Goal: Check status: Check status

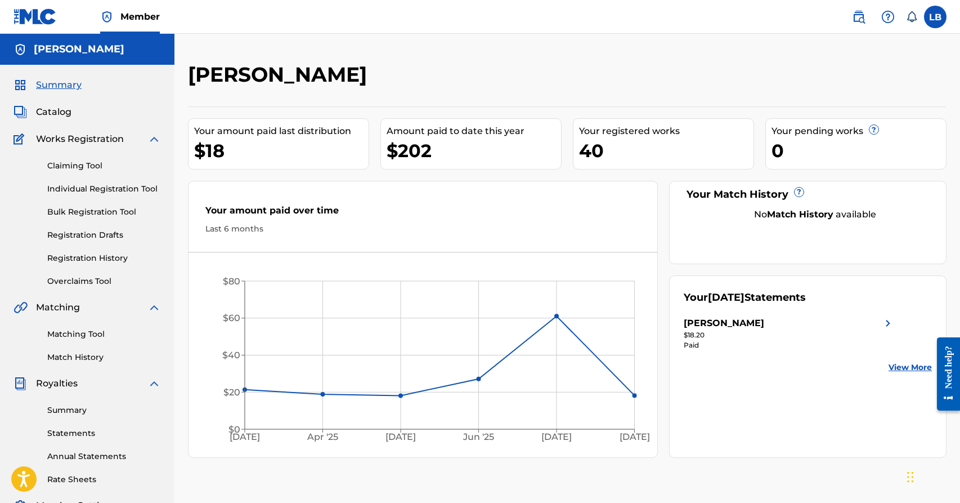
click at [119, 255] on link "Registration History" at bounding box center [104, 258] width 114 height 12
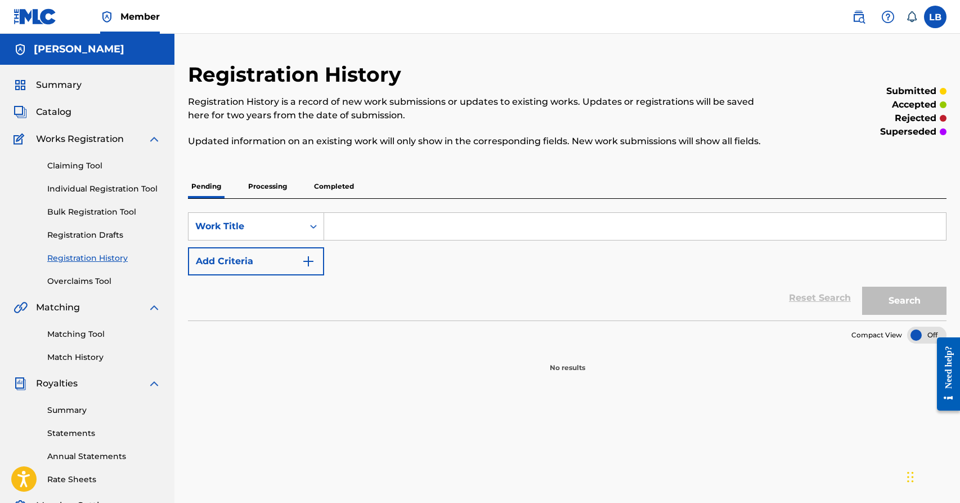
click at [288, 190] on p "Processing" at bounding box center [268, 186] width 46 height 24
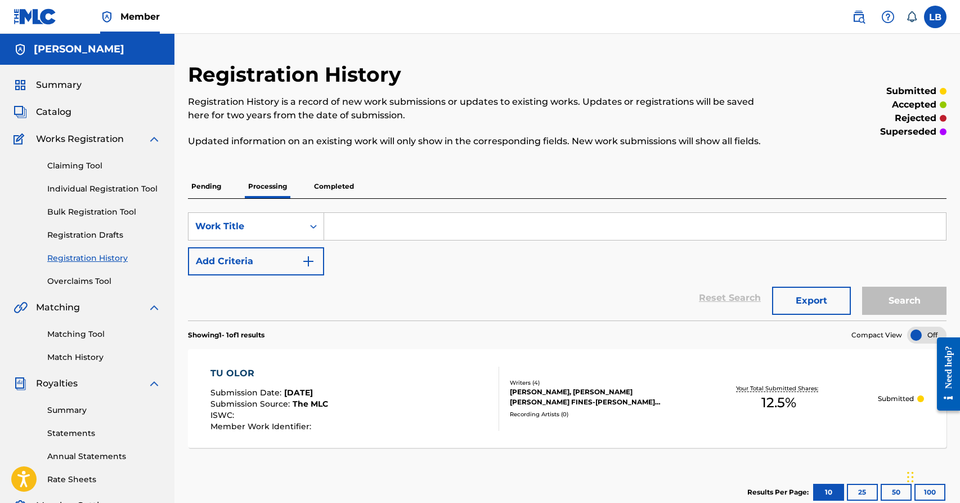
click at [339, 190] on p "Completed" at bounding box center [334, 186] width 47 height 24
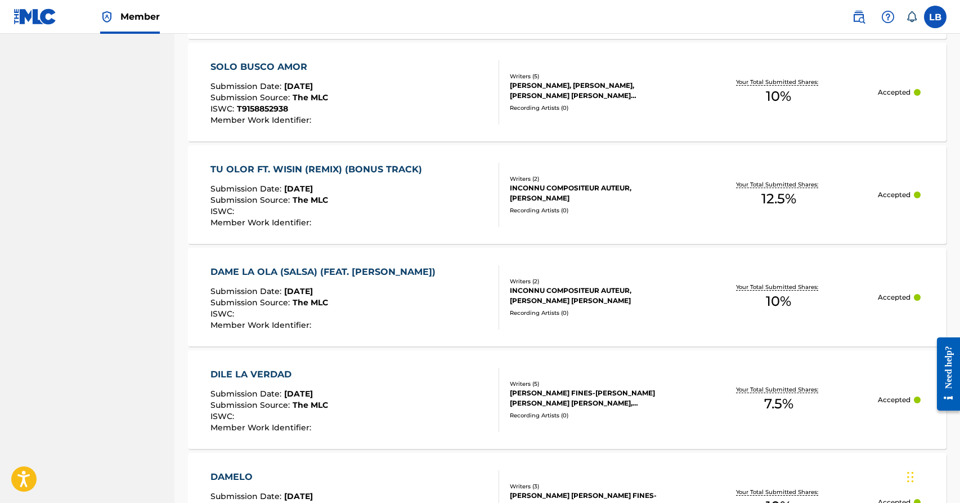
scroll to position [1043, 0]
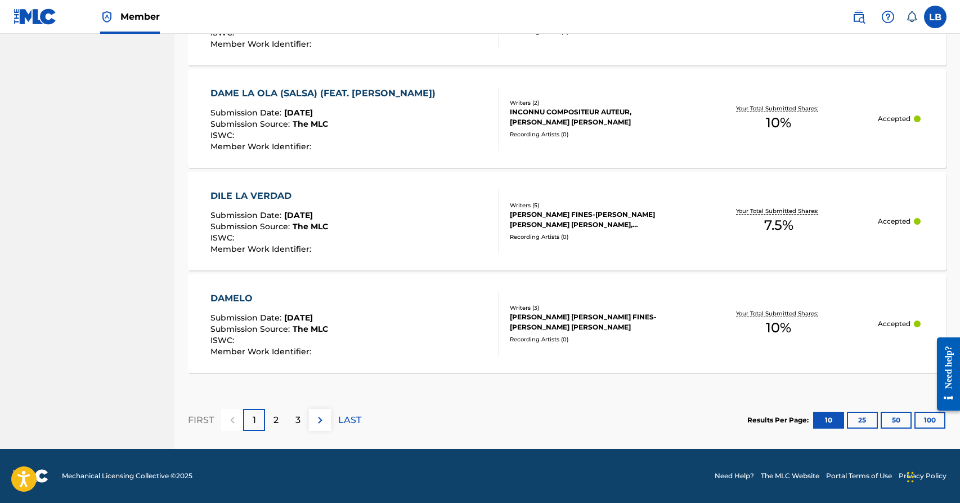
click at [936, 418] on div at bounding box center [945, 373] width 32 height 93
click at [929, 421] on button "100" at bounding box center [930, 419] width 31 height 17
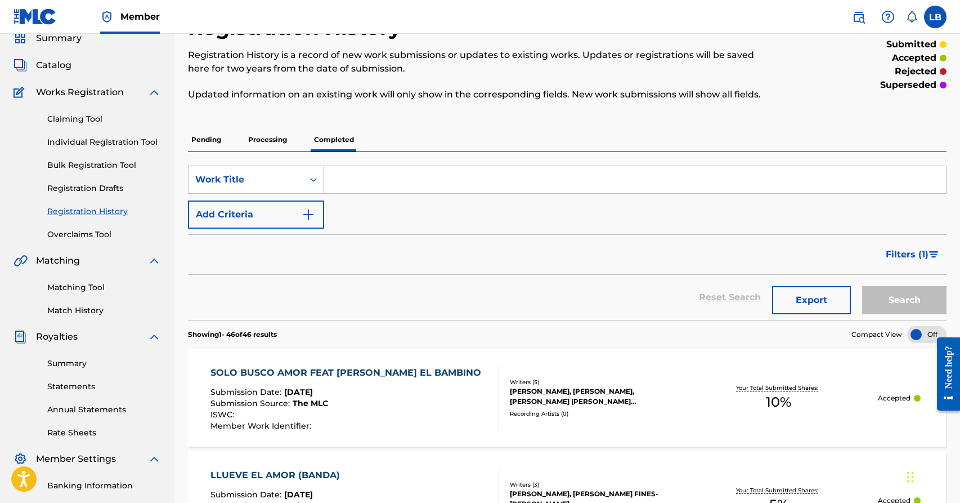
scroll to position [0, 0]
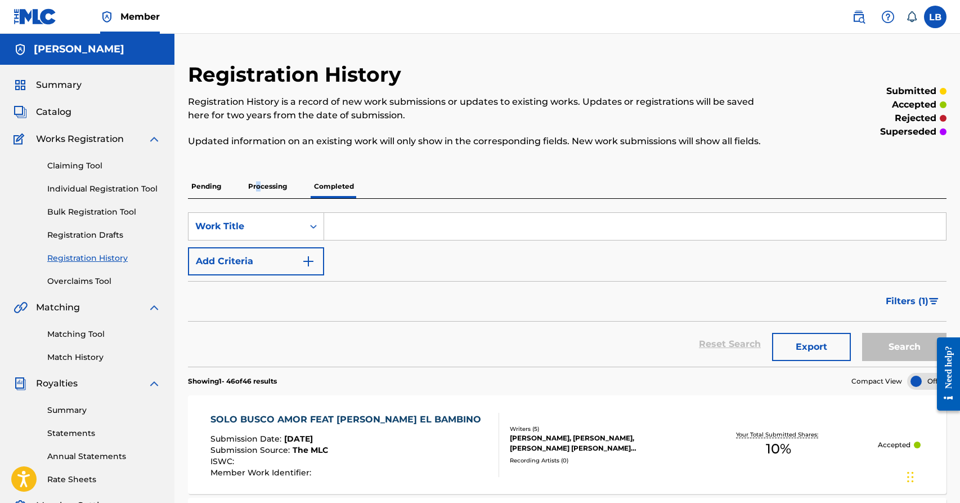
click at [258, 187] on p "Processing" at bounding box center [268, 186] width 46 height 24
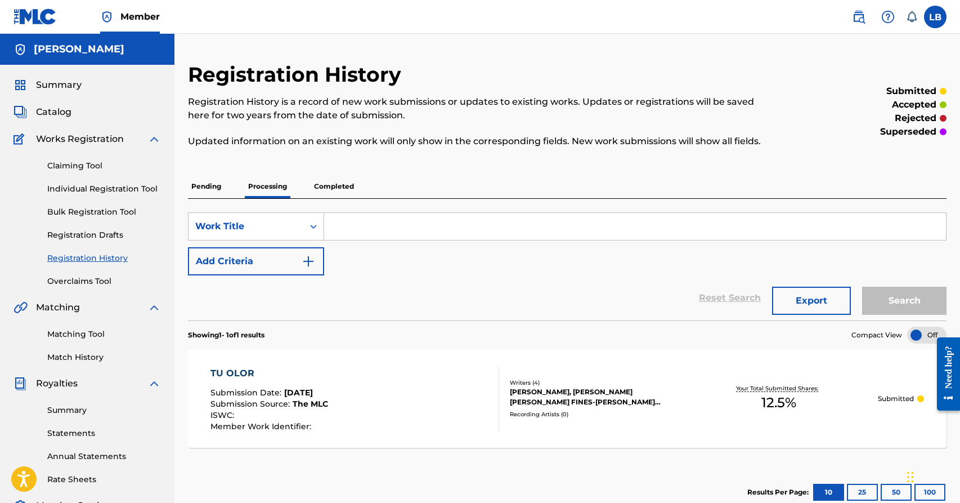
click at [339, 187] on p "Completed" at bounding box center [334, 186] width 47 height 24
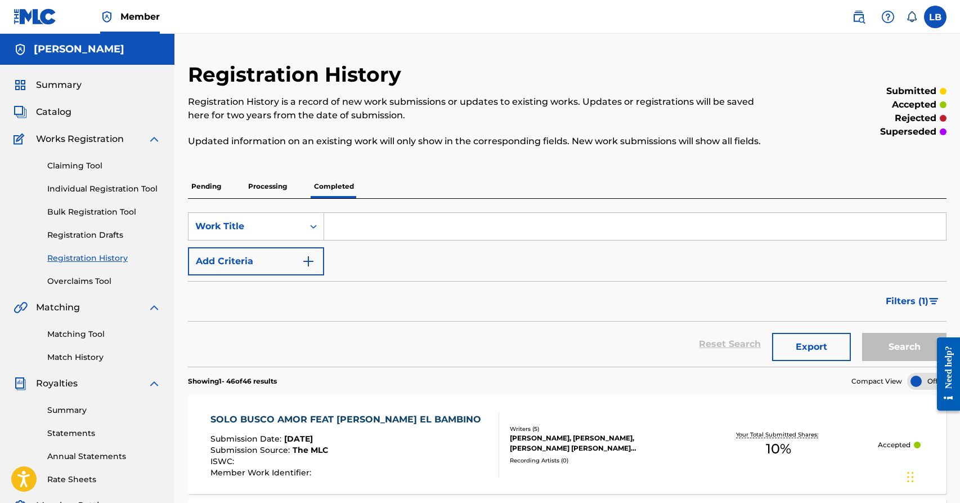
click at [272, 188] on p "Processing" at bounding box center [268, 186] width 46 height 24
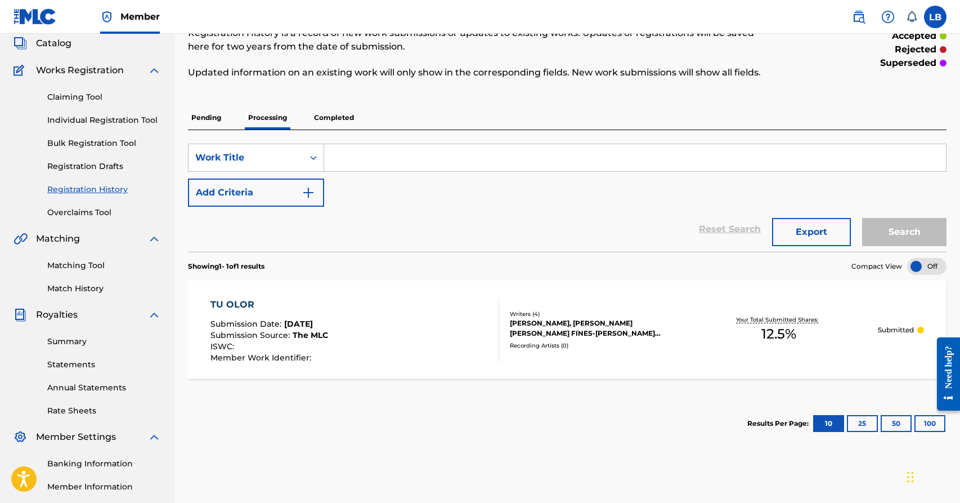
scroll to position [132, 0]
